Goal: Task Accomplishment & Management: Use online tool/utility

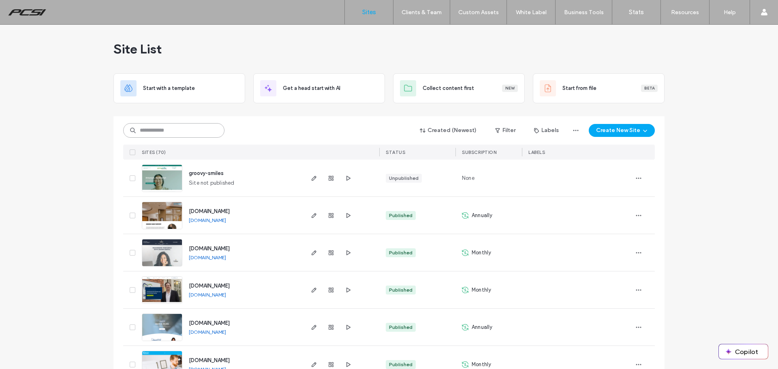
click at [199, 132] on input at bounding box center [173, 130] width 101 height 15
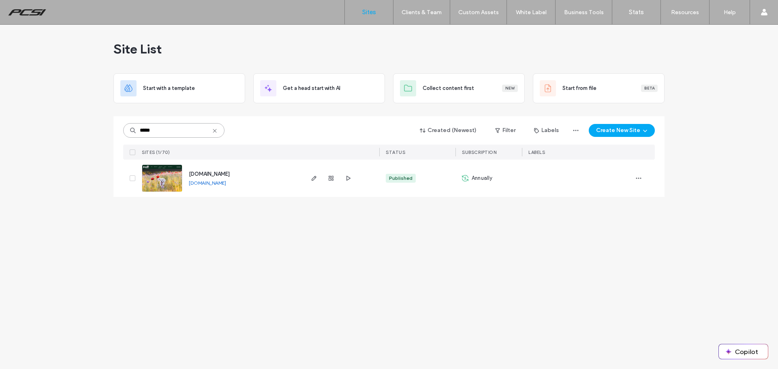
type input "*****"
click at [172, 170] on img at bounding box center [162, 192] width 40 height 55
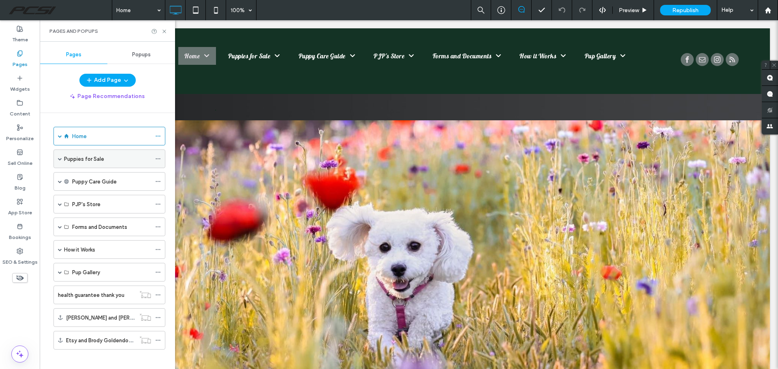
click at [61, 159] on span at bounding box center [60, 159] width 4 height 4
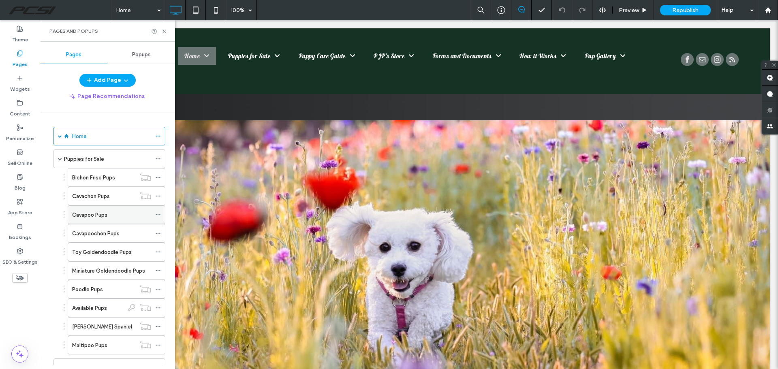
click at [107, 211] on div "Cavapoo Pups" at bounding box center [111, 215] width 79 height 9
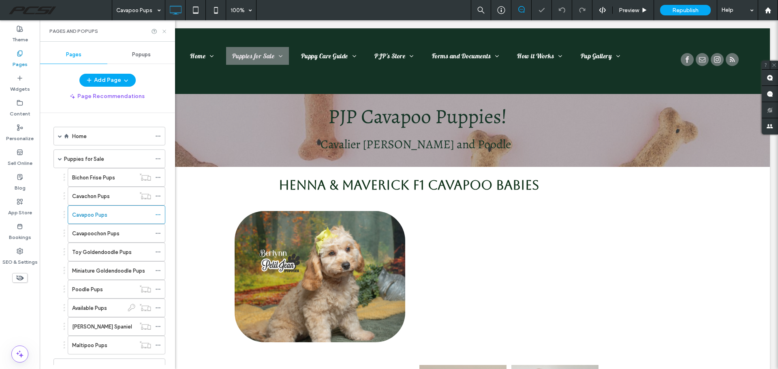
click at [165, 31] on use at bounding box center [164, 31] width 3 height 3
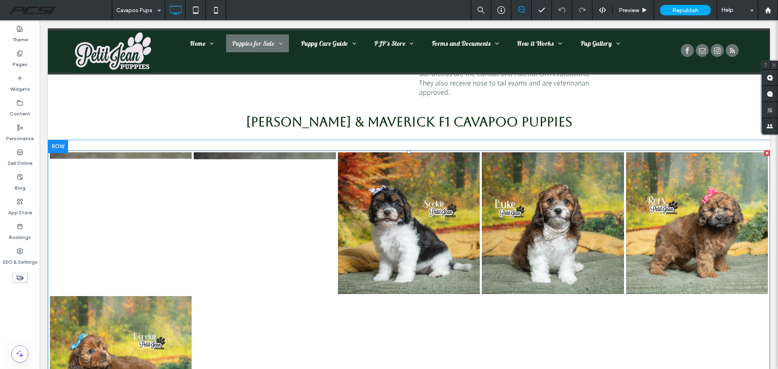
scroll to position [960, 0]
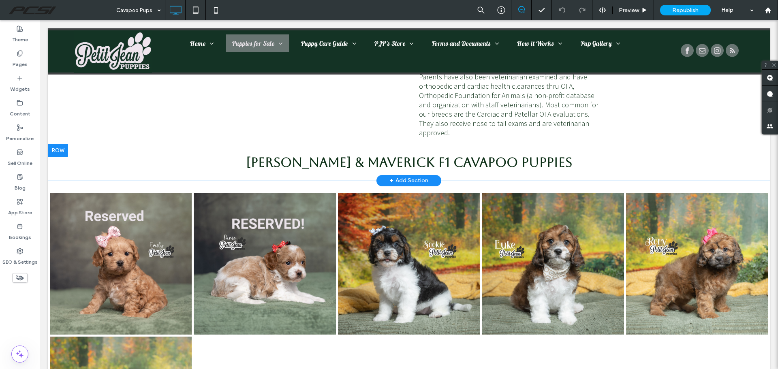
click at [62, 152] on div at bounding box center [58, 150] width 20 height 13
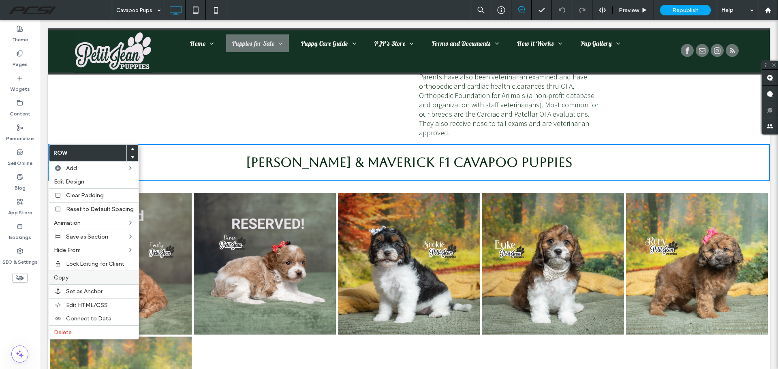
click at [73, 277] on label "Copy" at bounding box center [94, 277] width 80 height 7
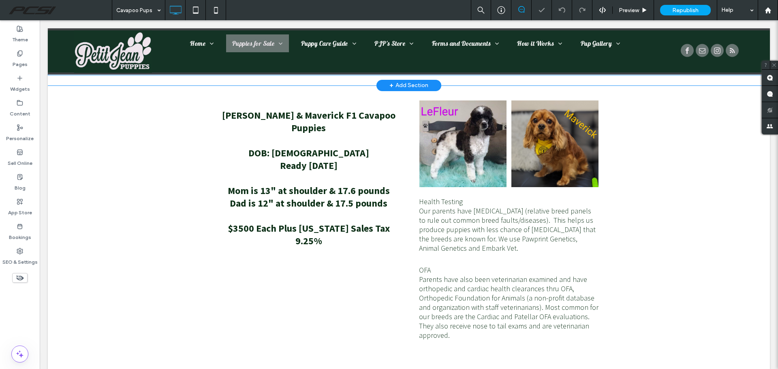
scroll to position [1447, 0]
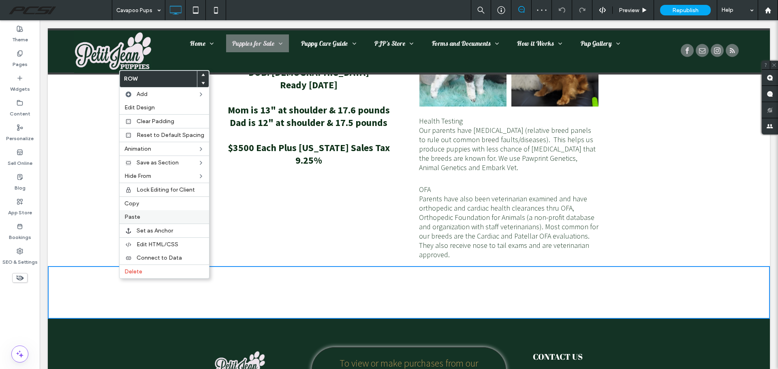
click at [139, 220] on label "Paste" at bounding box center [164, 217] width 80 height 7
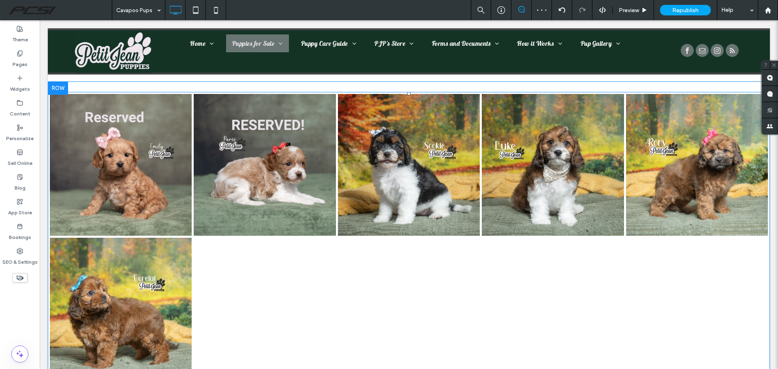
scroll to position [1042, 0]
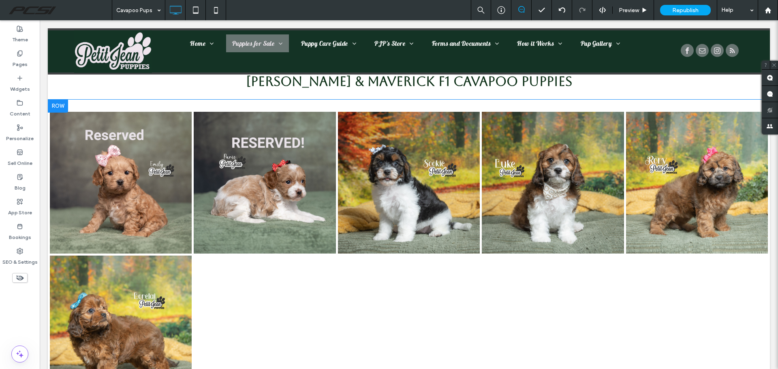
click at [62, 105] on div at bounding box center [58, 106] width 20 height 13
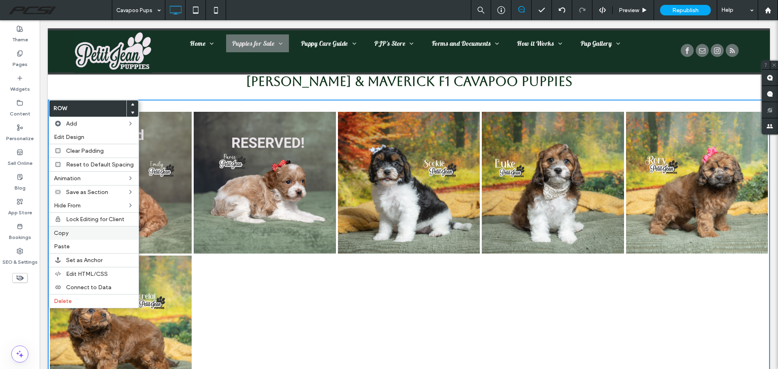
click at [75, 235] on label "Copy" at bounding box center [94, 233] width 80 height 7
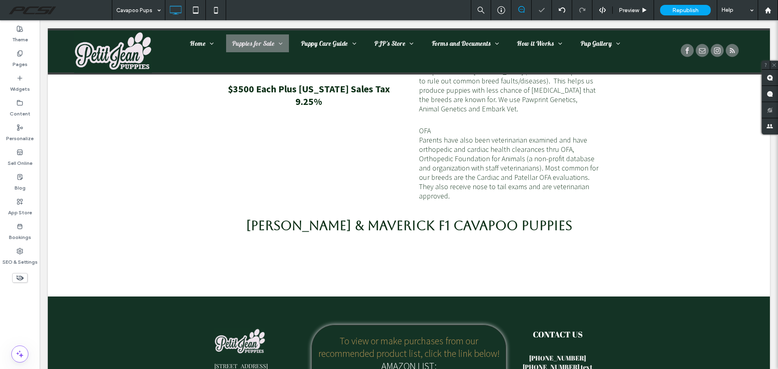
scroll to position [1569, 0]
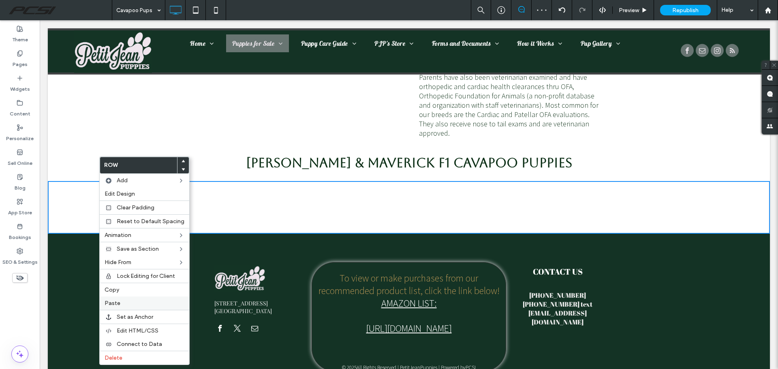
click at [127, 301] on label "Paste" at bounding box center [145, 303] width 80 height 7
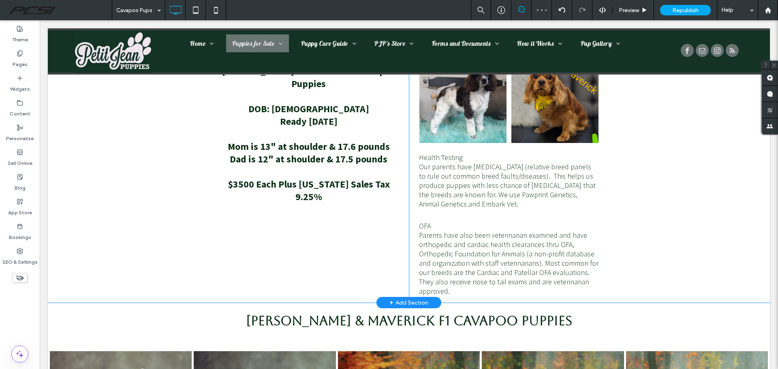
scroll to position [1285, 0]
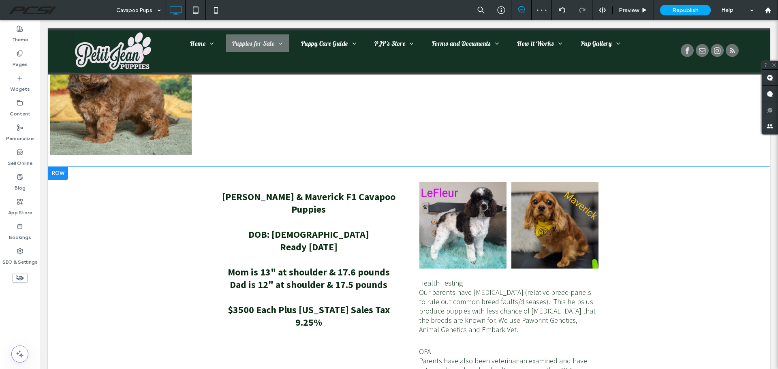
click at [65, 172] on div at bounding box center [58, 173] width 20 height 13
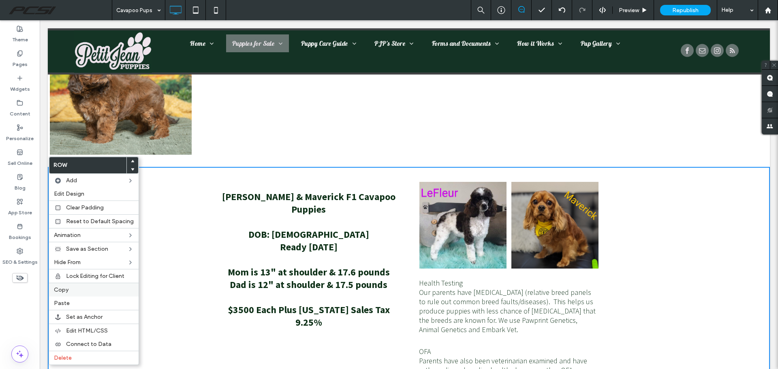
click at [77, 289] on label "Copy" at bounding box center [94, 290] width 80 height 7
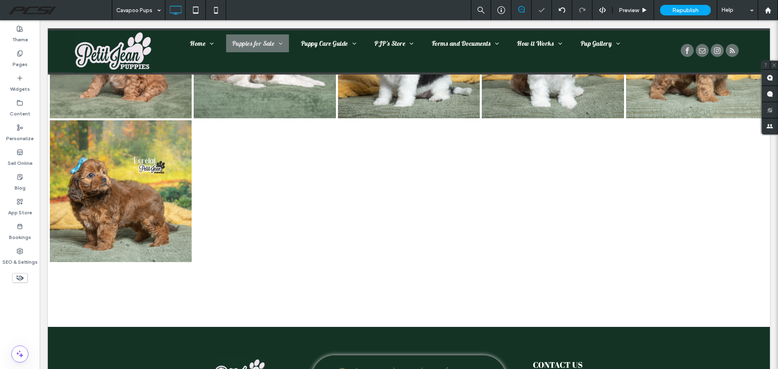
scroll to position [1812, 0]
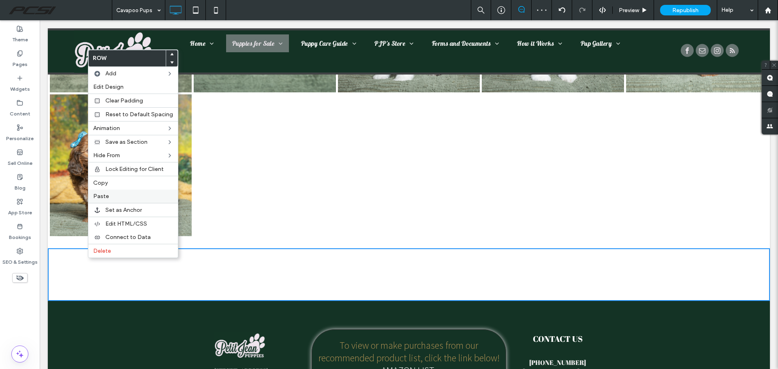
click at [120, 196] on label "Paste" at bounding box center [133, 196] width 80 height 7
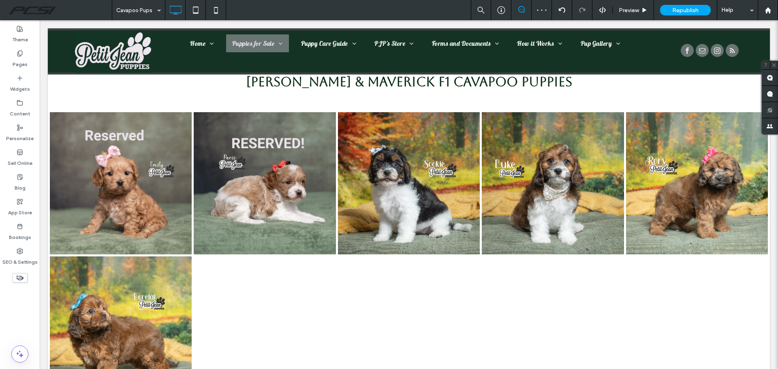
scroll to position [1569, 0]
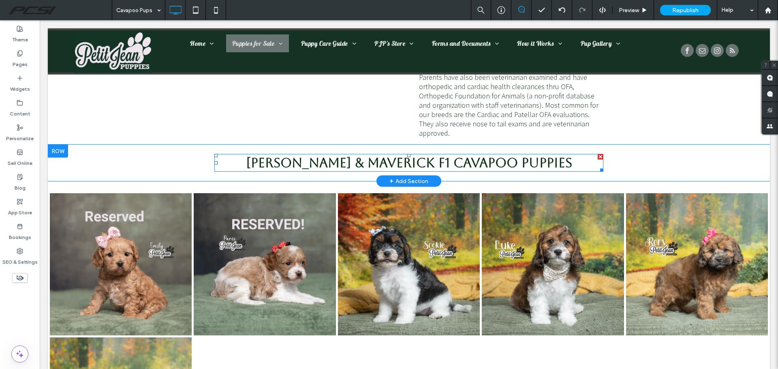
click at [467, 164] on strong "[PERSON_NAME] & Maverick F1 Cavapoo Puppies" at bounding box center [409, 162] width 326 height 15
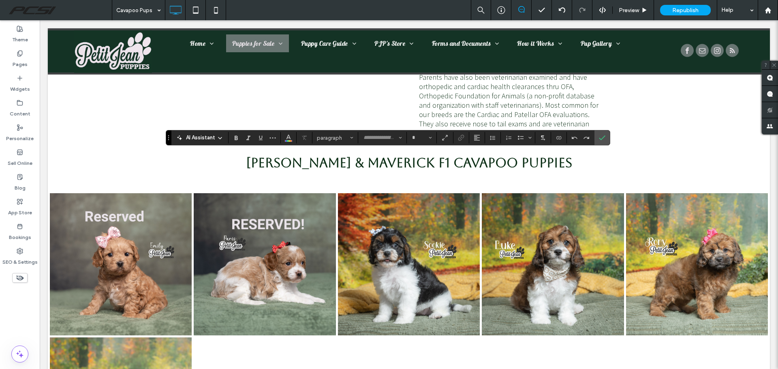
type input "*******"
type input "**"
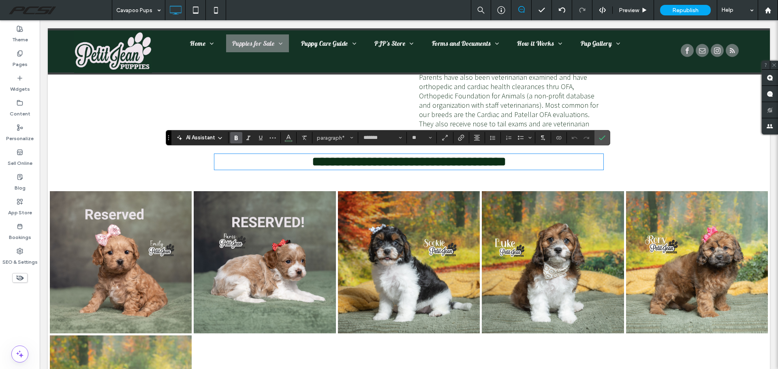
type input "**********"
type input "**"
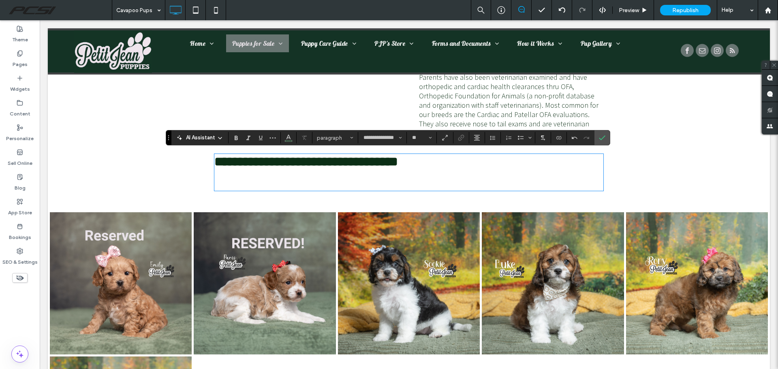
type input "*******"
type input "**"
click at [481, 160] on p "**********" at bounding box center [408, 162] width 389 height 14
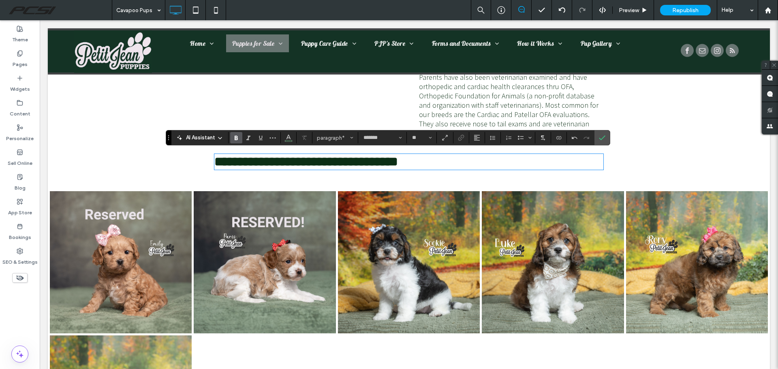
click at [482, 160] on p "**********" at bounding box center [408, 162] width 389 height 14
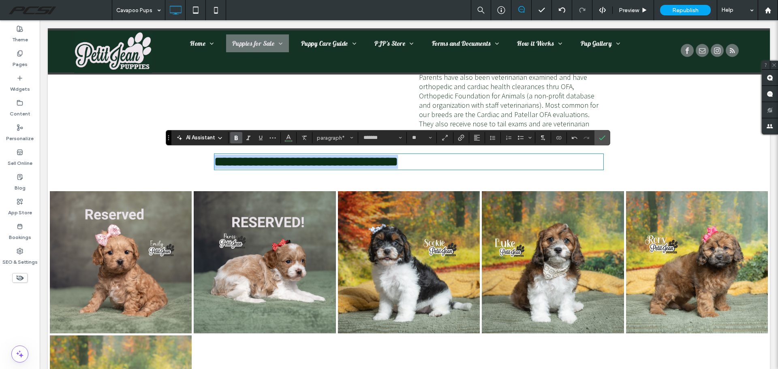
click at [482, 160] on p "**********" at bounding box center [408, 162] width 389 height 14
click at [475, 136] on icon "Alignment" at bounding box center [477, 138] width 6 height 6
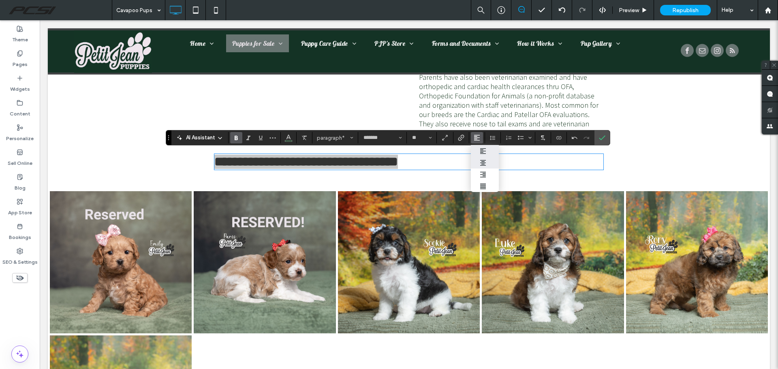
click at [487, 164] on div "ui.textEditor.alignment.center" at bounding box center [485, 163] width 11 height 6
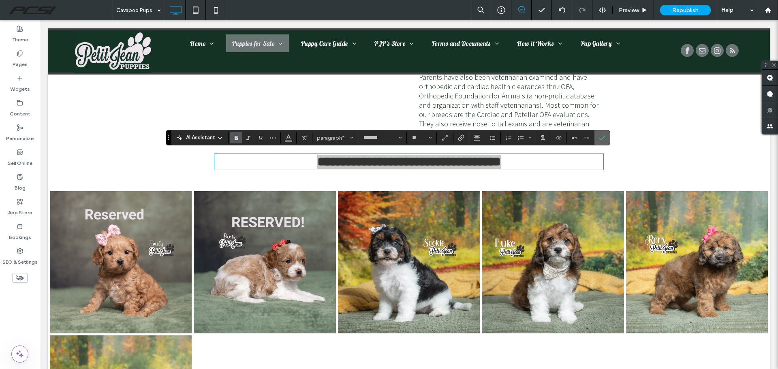
click at [600, 133] on span "Confirm" at bounding box center [601, 138] width 4 height 15
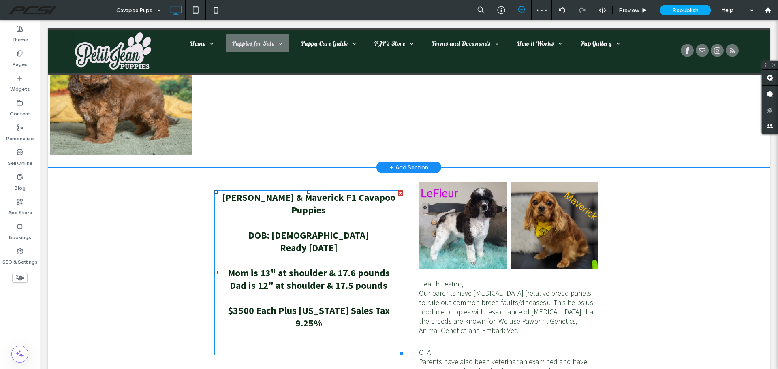
scroll to position [1933, 0]
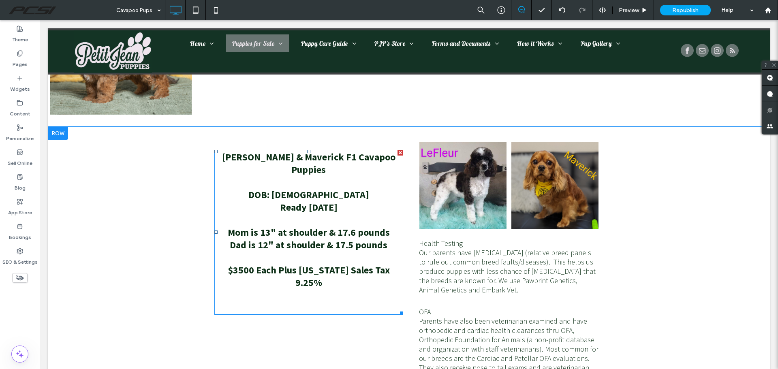
click at [305, 251] on p at bounding box center [308, 257] width 189 height 13
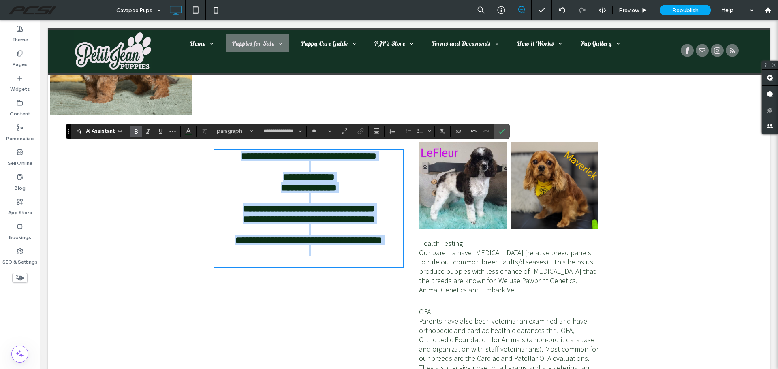
scroll to position [0, 0]
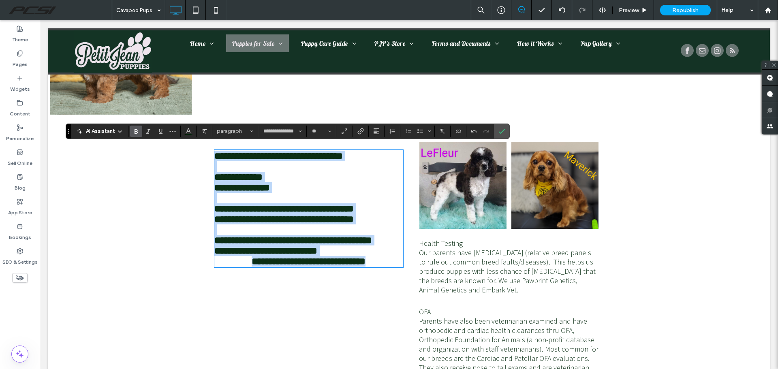
drag, startPoint x: 214, startPoint y: 154, endPoint x: 418, endPoint y: 272, distance: 235.9
click at [418, 272] on div "**********" at bounding box center [408, 258] width 389 height 250
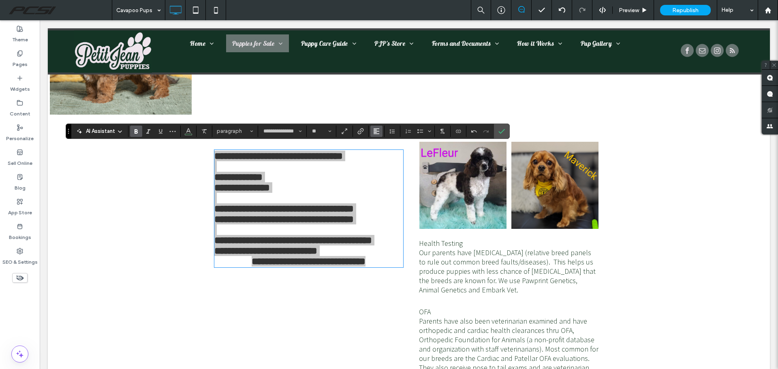
click at [374, 132] on icon "Alignment" at bounding box center [376, 131] width 6 height 6
click at [382, 157] on icon "ui.textEditor.alignment.center" at bounding box center [382, 156] width 6 height 6
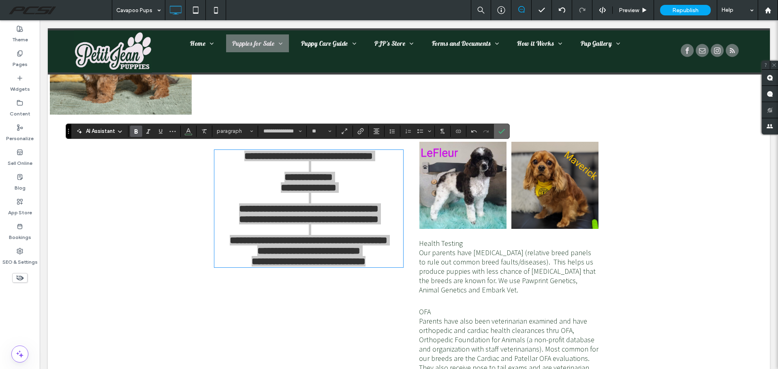
click at [498, 131] on label "Confirm" at bounding box center [502, 131] width 12 height 15
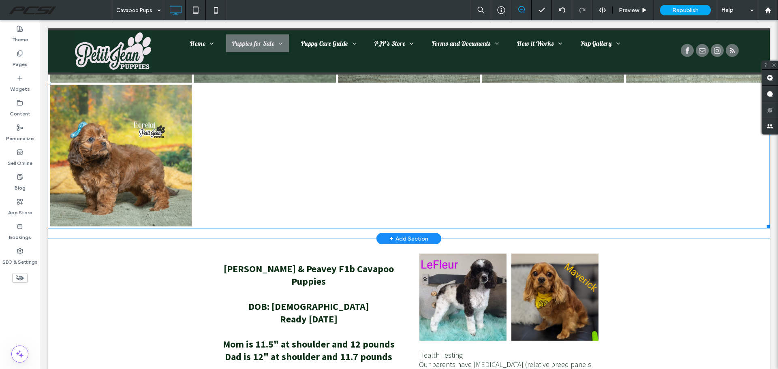
scroll to position [1771, 0]
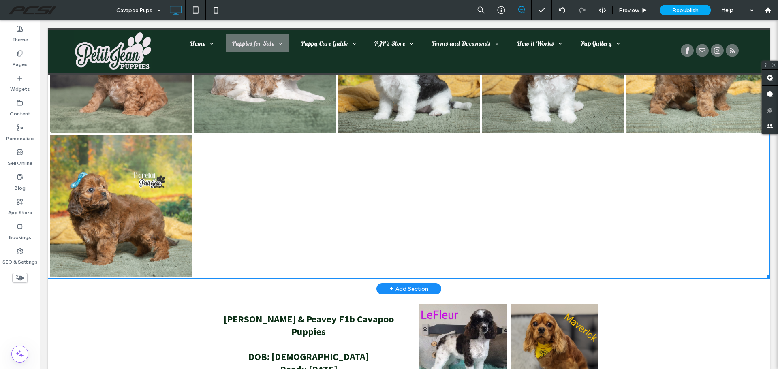
click at [184, 198] on link at bounding box center [121, 206] width 142 height 142
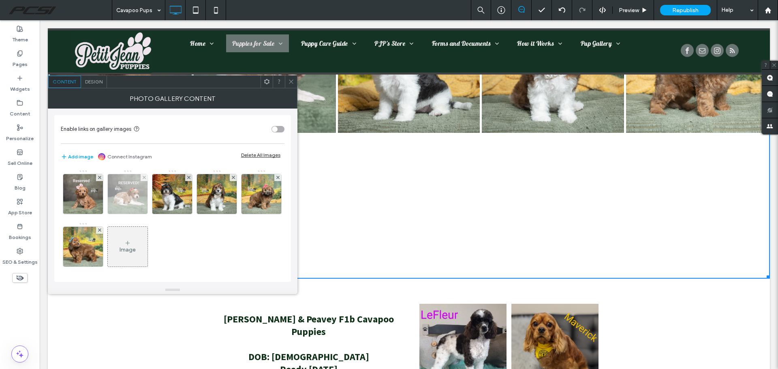
click at [141, 178] on div at bounding box center [144, 177] width 7 height 7
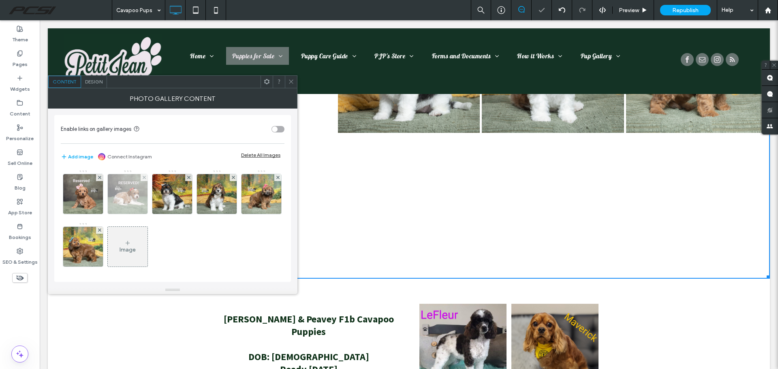
scroll to position [1700, 0]
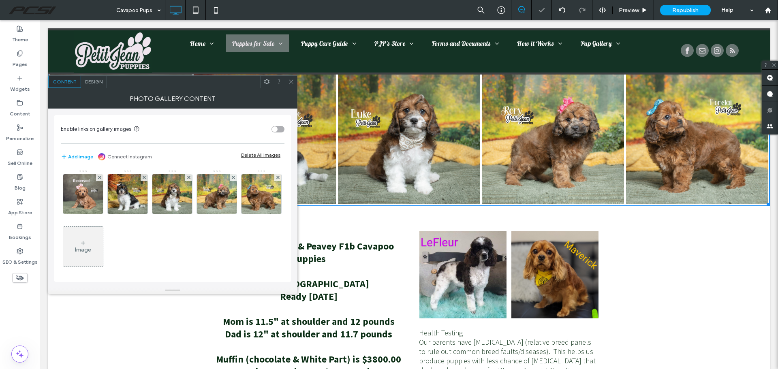
click at [141, 178] on div at bounding box center [144, 177] width 7 height 7
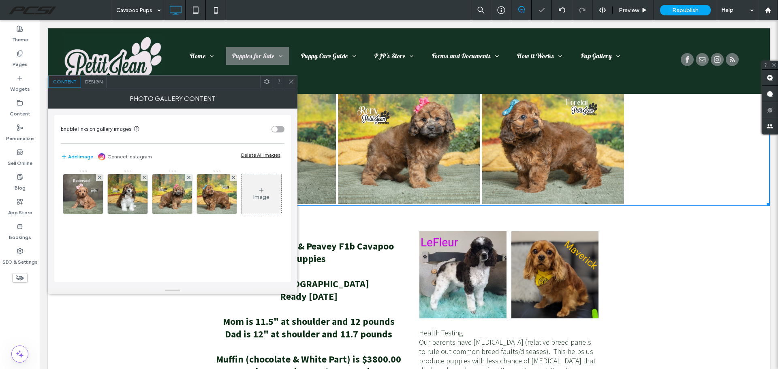
click at [141, 178] on div at bounding box center [144, 177] width 7 height 7
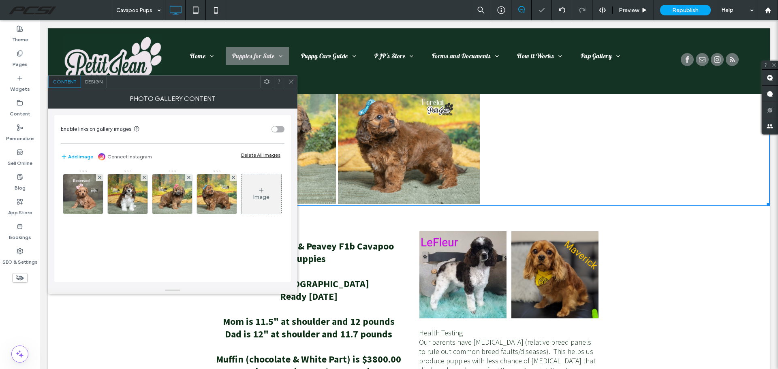
click at [185, 178] on div at bounding box center [188, 177] width 7 height 7
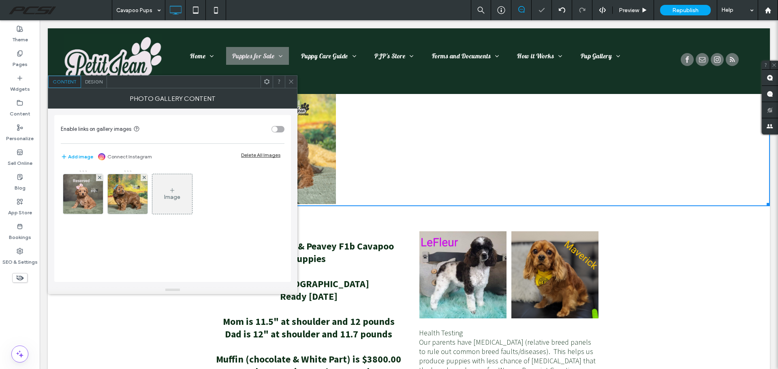
click at [141, 178] on div at bounding box center [144, 177] width 7 height 7
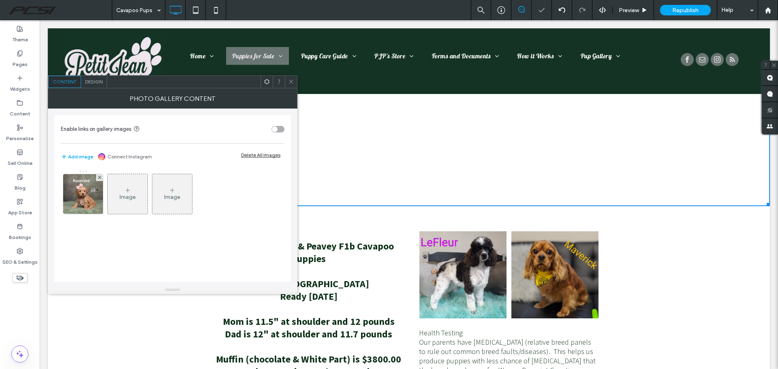
click at [141, 178] on div "Image" at bounding box center [128, 194] width 40 height 38
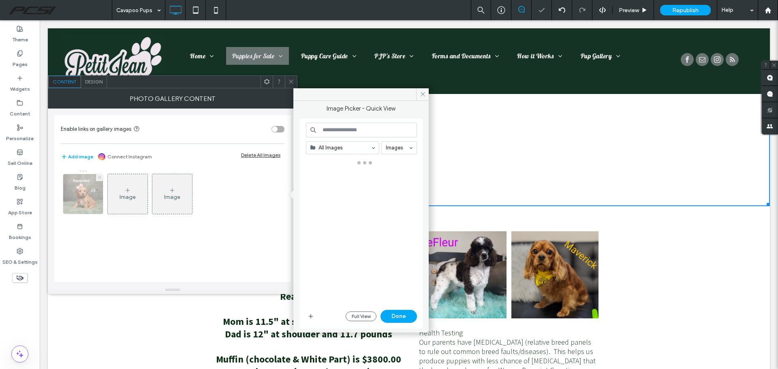
click at [100, 178] on icon at bounding box center [99, 177] width 3 height 3
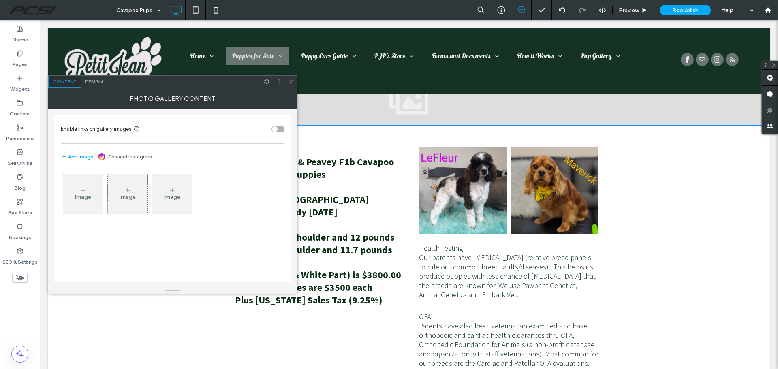
click at [85, 189] on icon at bounding box center [83, 190] width 6 height 6
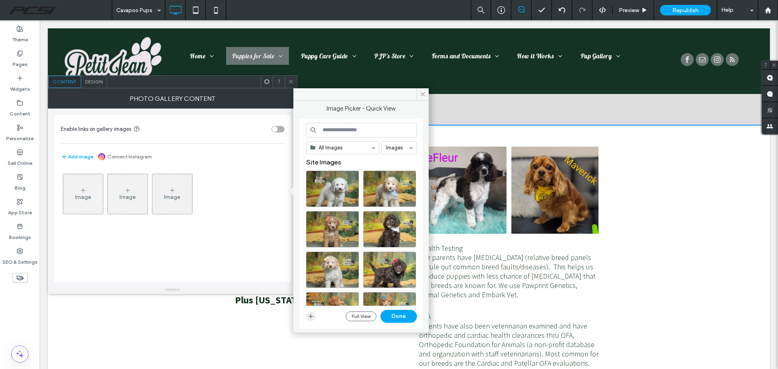
click at [315, 313] on span "button" at bounding box center [311, 317] width 10 height 10
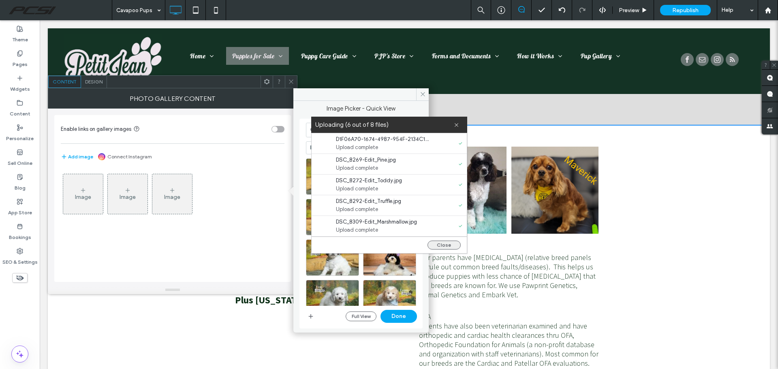
click at [450, 246] on button "Close" at bounding box center [444, 245] width 33 height 9
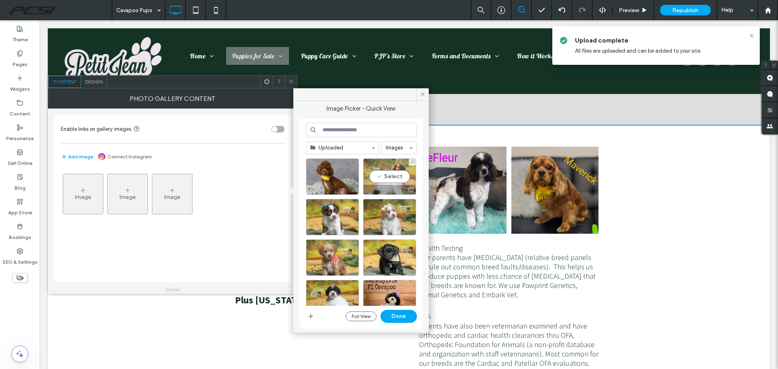
click at [380, 178] on div "Select" at bounding box center [389, 177] width 53 height 36
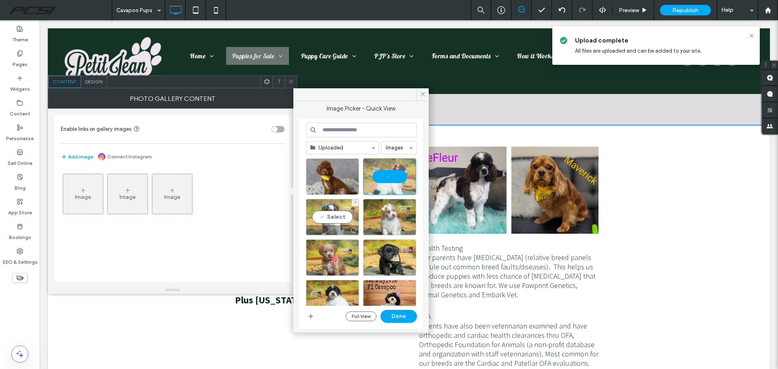
click at [330, 221] on div "Select" at bounding box center [332, 217] width 53 height 36
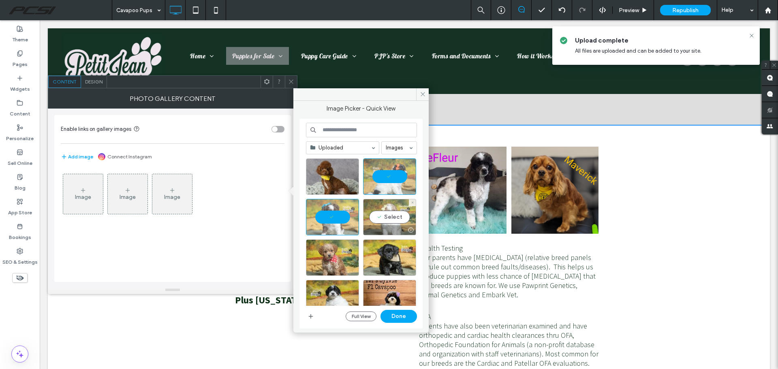
click at [385, 217] on div "Select" at bounding box center [389, 217] width 53 height 36
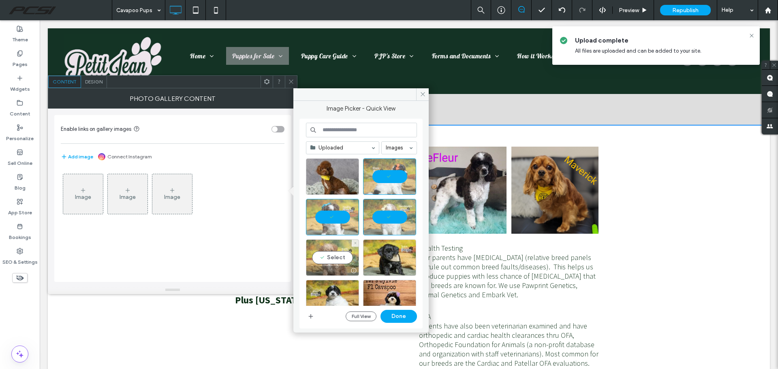
click at [334, 250] on div "Select" at bounding box center [332, 258] width 53 height 36
click at [333, 292] on div "Select" at bounding box center [332, 298] width 53 height 36
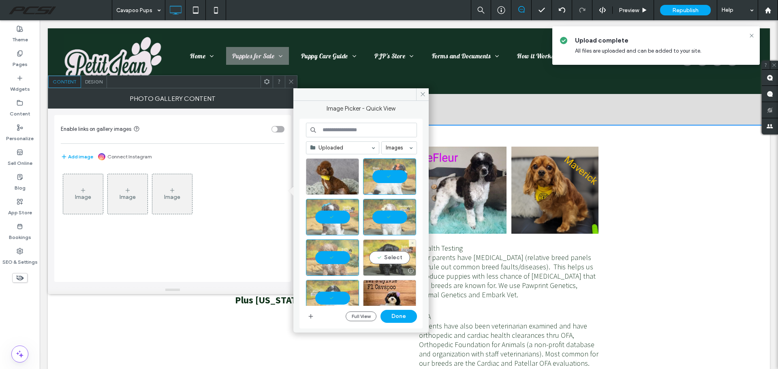
click at [400, 259] on div "Select" at bounding box center [389, 258] width 53 height 36
click at [407, 317] on button "Done" at bounding box center [399, 316] width 36 height 13
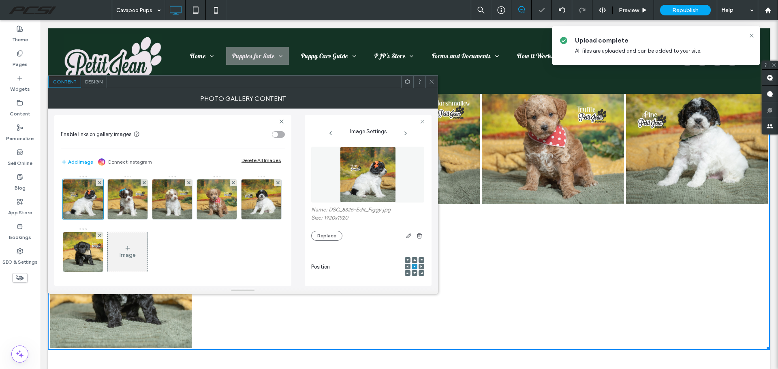
click at [97, 82] on span "Design" at bounding box center [93, 82] width 17 height 6
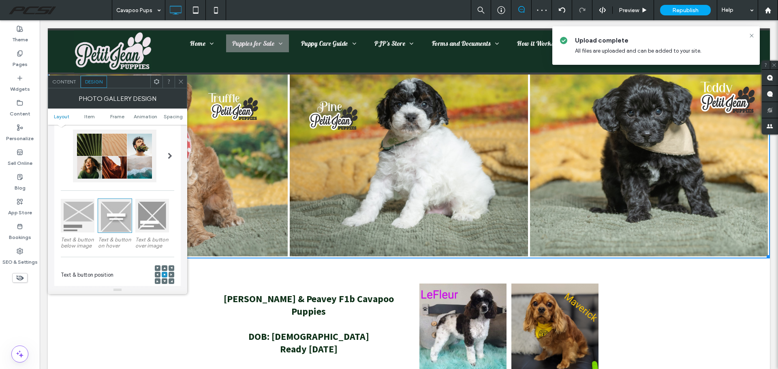
scroll to position [41, 0]
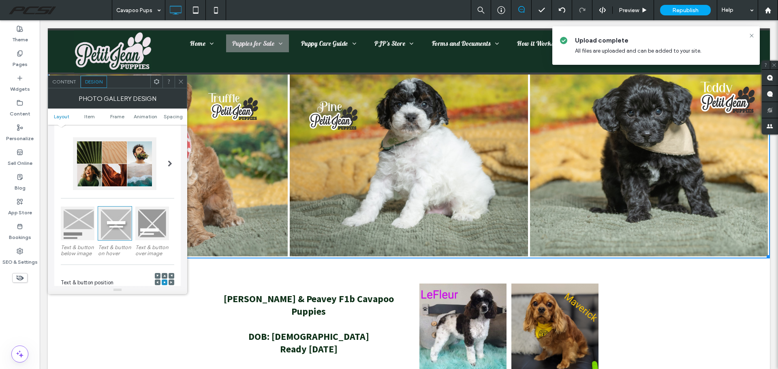
click at [183, 81] on icon at bounding box center [181, 82] width 6 height 6
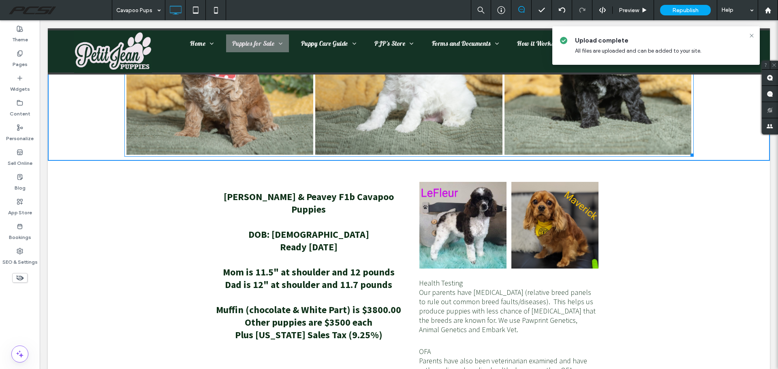
drag, startPoint x: 761, startPoint y: 249, endPoint x: 727, endPoint y: 197, distance: 62.2
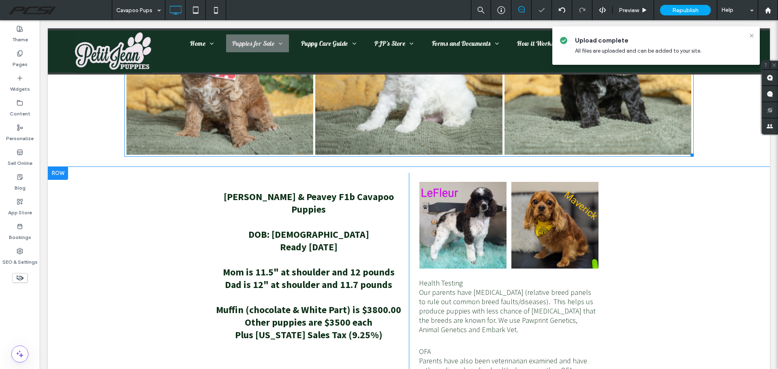
scroll to position [1862, 0]
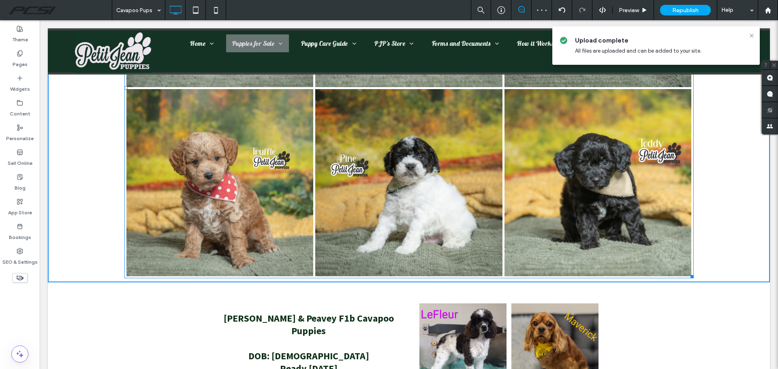
drag, startPoint x: 690, startPoint y: 274, endPoint x: 626, endPoint y: 201, distance: 97.7
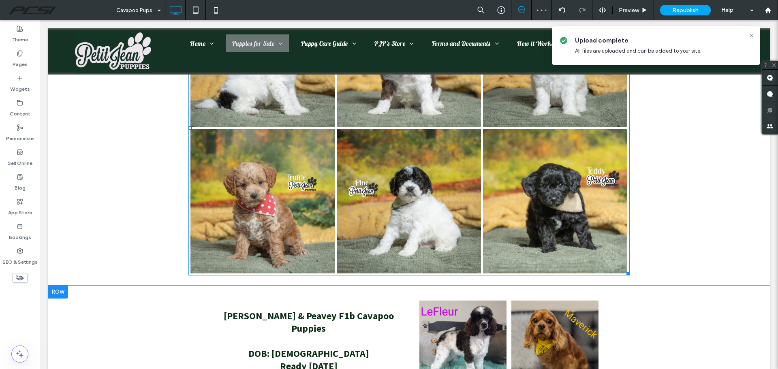
scroll to position [1659, 0]
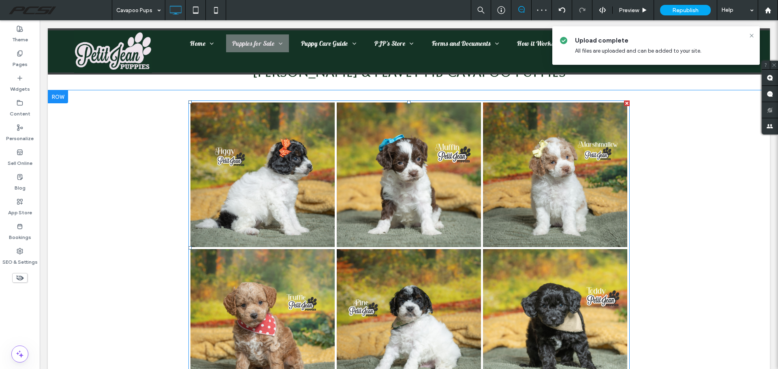
click at [477, 183] on link at bounding box center [409, 175] width 144 height 144
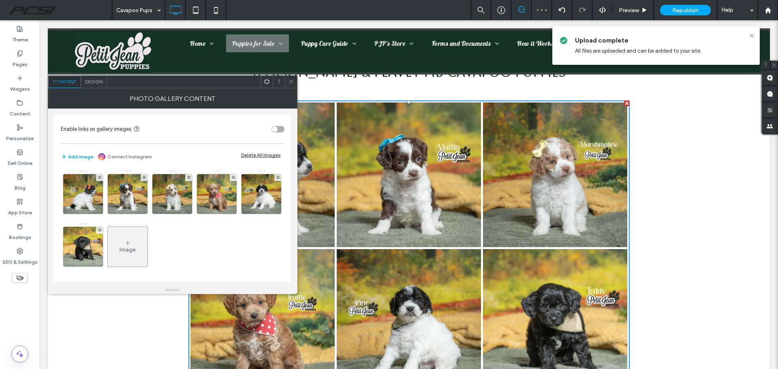
click at [92, 83] on span "Design" at bounding box center [93, 82] width 17 height 6
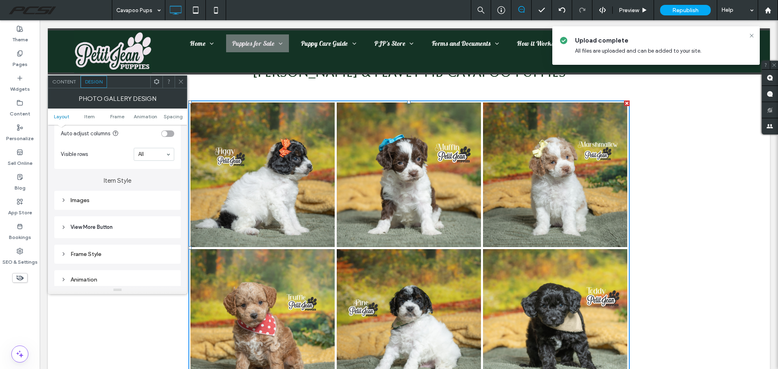
scroll to position [203, 0]
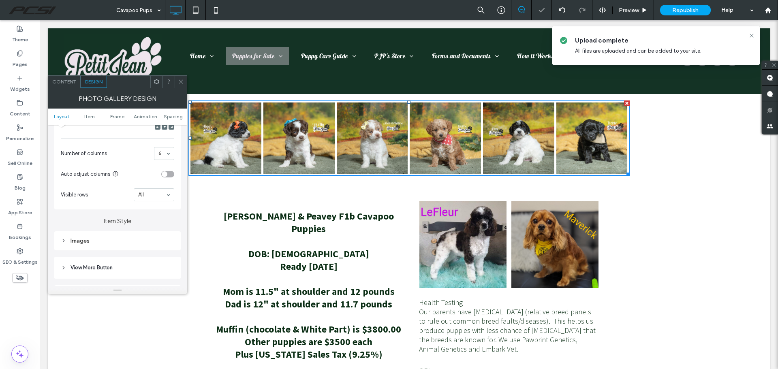
click at [179, 79] on icon at bounding box center [181, 82] width 6 height 6
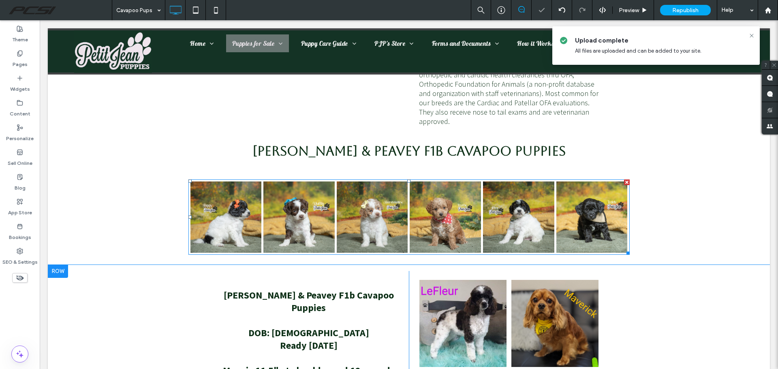
scroll to position [1578, 0]
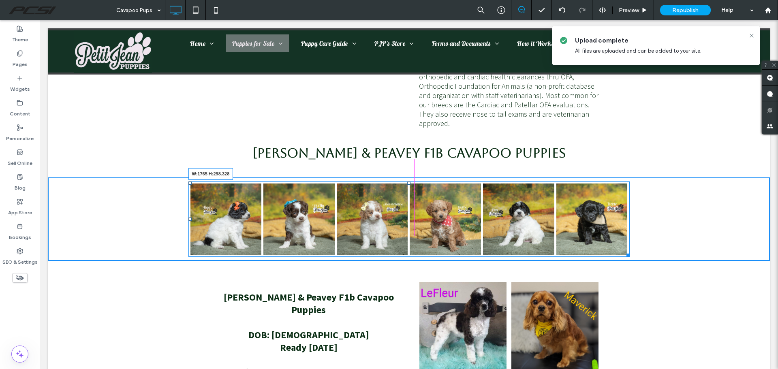
drag, startPoint x: 625, startPoint y: 252, endPoint x: 762, endPoint y: 244, distance: 137.3
click at [630, 244] on div "Button Button Button Button Button Button W:1765 H:298.328" at bounding box center [410, 219] width 442 height 75
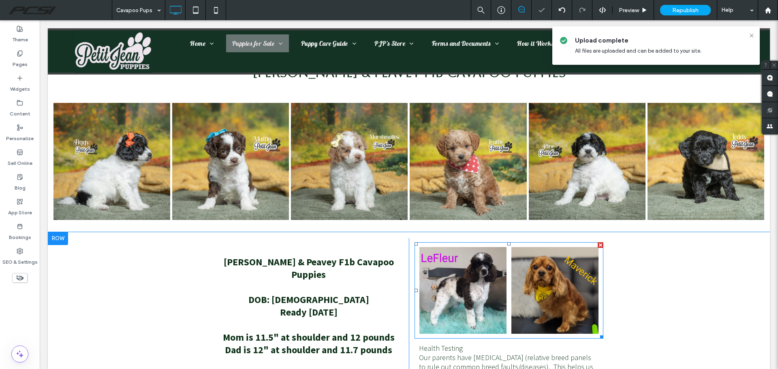
scroll to position [1659, 0]
click at [444, 282] on link at bounding box center [463, 290] width 87 height 87
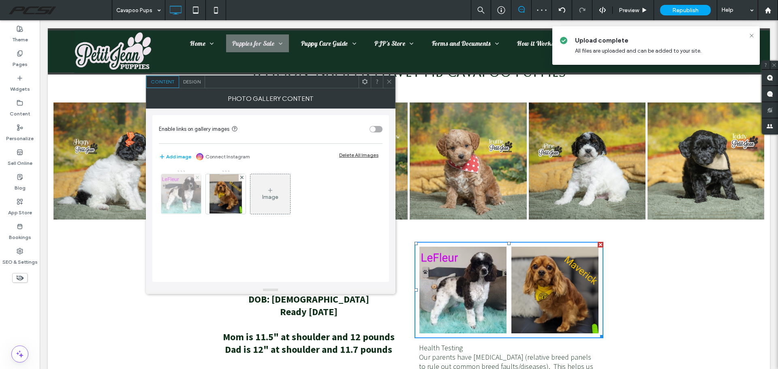
click at [198, 178] on icon at bounding box center [197, 177] width 3 height 3
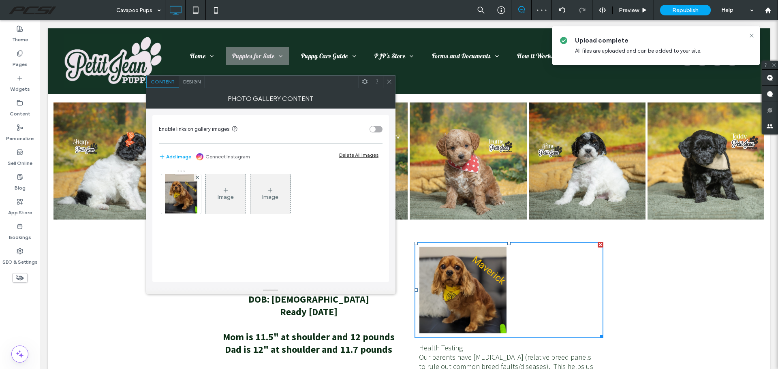
click at [198, 178] on icon at bounding box center [197, 177] width 3 height 3
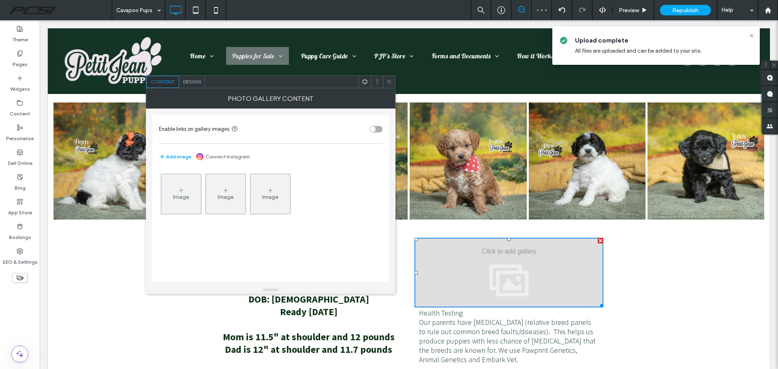
click at [182, 191] on use at bounding box center [181, 191] width 4 height 4
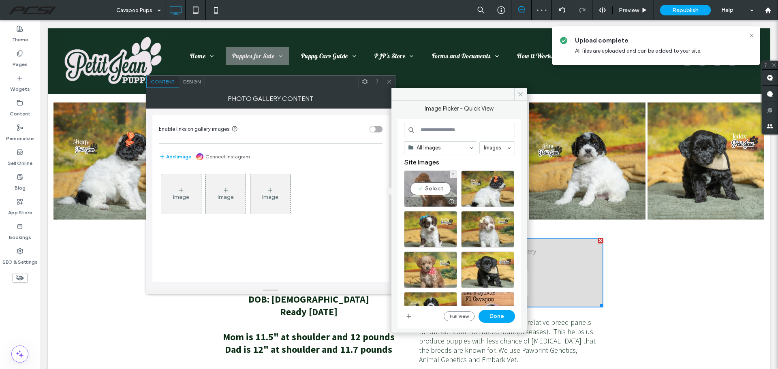
click at [442, 190] on div "Select" at bounding box center [430, 189] width 53 height 36
click at [480, 295] on div "Select" at bounding box center [487, 310] width 53 height 36
click at [492, 315] on button "Done" at bounding box center [497, 316] width 36 height 13
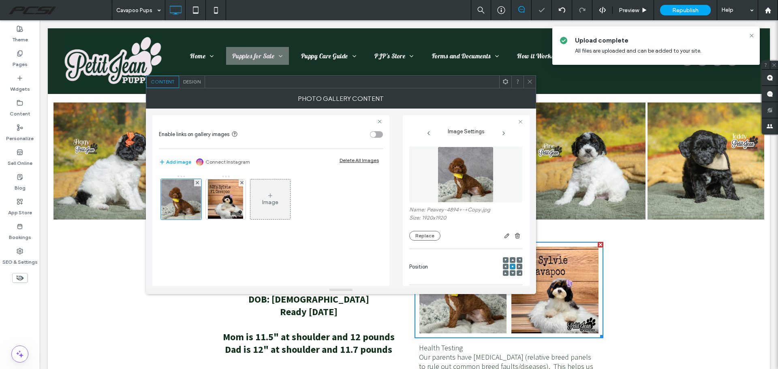
drag, startPoint x: 529, startPoint y: 83, endPoint x: 620, endPoint y: 93, distance: 91.3
click at [529, 83] on icon at bounding box center [530, 82] width 6 height 6
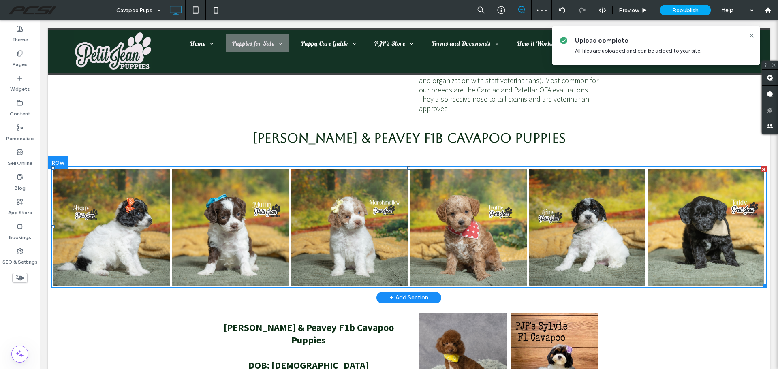
scroll to position [1578, 0]
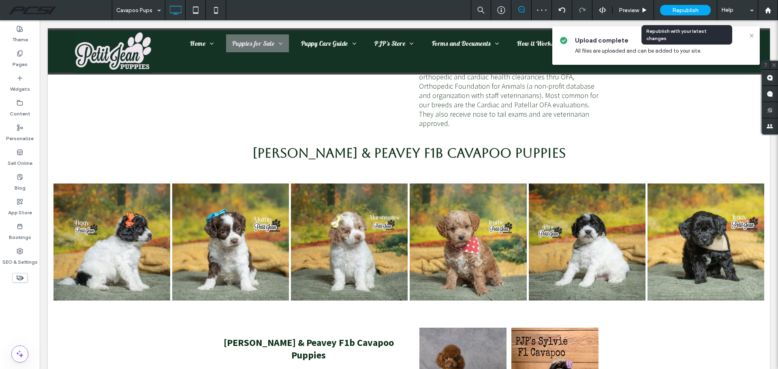
click at [682, 9] on span "Republish" at bounding box center [686, 10] width 26 height 7
